Goal: Book appointment/travel/reservation

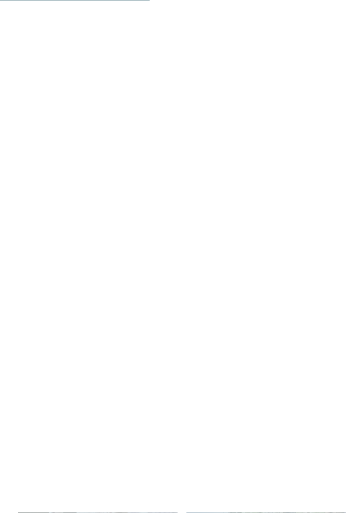
scroll to position [1355, 0]
click at [20, 429] on icon at bounding box center [19, 439] width 24 height 20
click at [25, 429] on icon at bounding box center [19, 439] width 24 height 20
click at [101, 489] on span "In vacanza con bambini (prima infanzia)" at bounding box center [98, 499] width 140 height 20
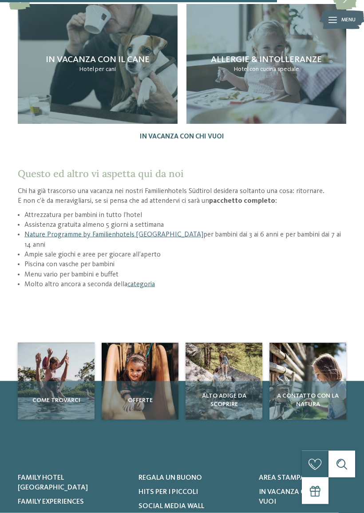
scroll to position [1218, 0]
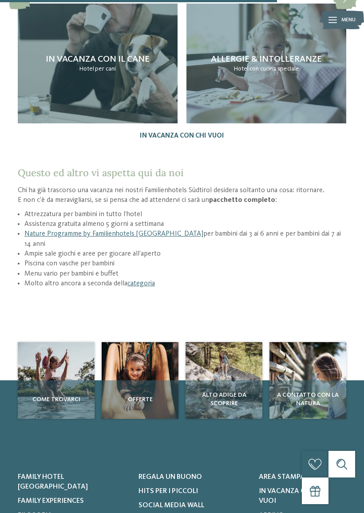
click at [146, 395] on span "Offerte" at bounding box center [140, 399] width 72 height 9
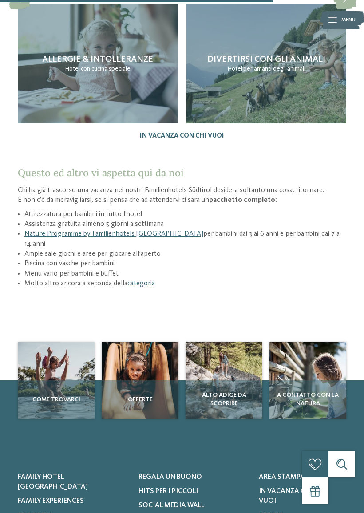
click at [150, 395] on span "Offerte" at bounding box center [140, 399] width 72 height 9
click at [139, 395] on span "Offerte" at bounding box center [140, 399] width 72 height 9
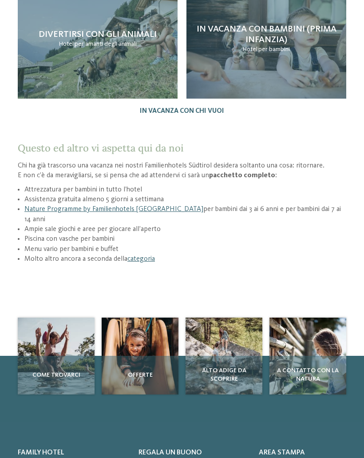
scroll to position [0, 0]
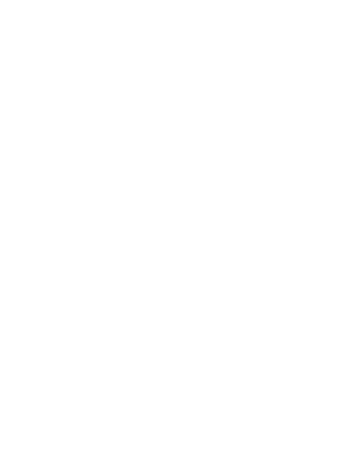
click at [345, 137] on icon at bounding box center [346, 145] width 19 height 16
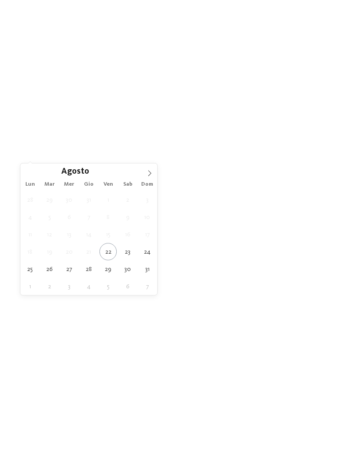
type div "27.08.2025"
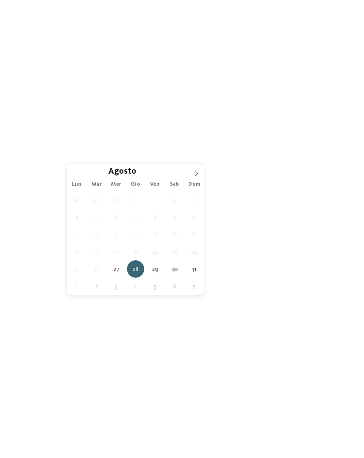
type div "30.08.2025"
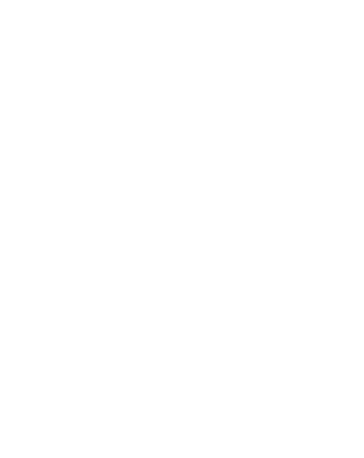
click at [146, 153] on span "Regione" at bounding box center [136, 156] width 22 height 6
click at [237, 180] on div at bounding box center [235, 184] width 9 height 9
click at [239, 233] on div at bounding box center [235, 237] width 9 height 9
click at [203, 278] on div "accetta" at bounding box center [181, 287] width 115 height 18
